Goal: Task Accomplishment & Management: Use online tool/utility

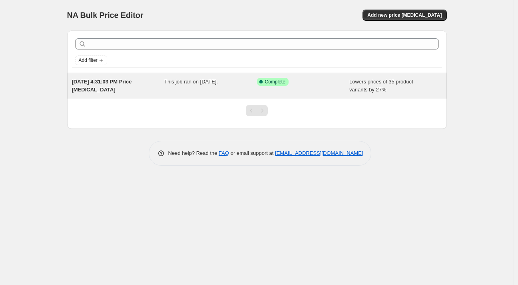
click at [396, 75] on div "[DATE] 4:31:03 PM Price [MEDICAL_DATA] This job ran on [DATE]. Success Complete…" at bounding box center [256, 86] width 379 height 26
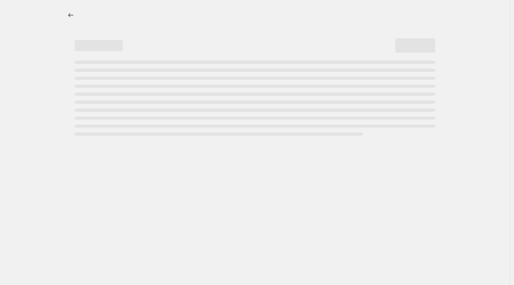
select select "percentage"
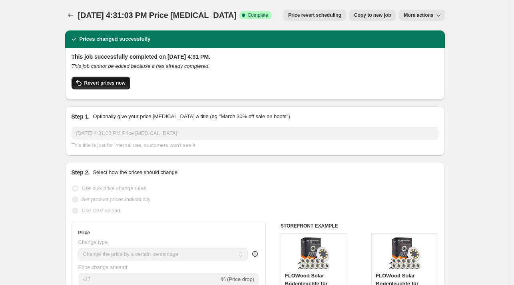
click at [121, 87] on button "Revert prices now" at bounding box center [100, 83] width 59 height 13
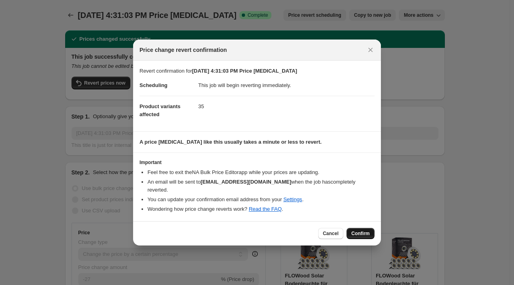
click at [357, 228] on button "Confirm" at bounding box center [360, 233] width 28 height 11
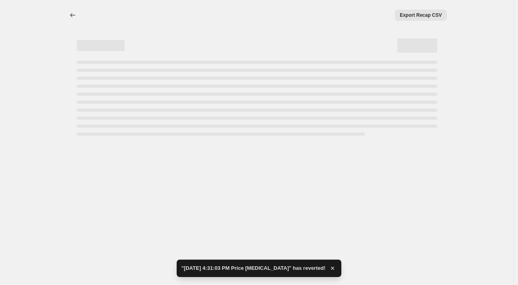
select select "percentage"
